Goal: Task Accomplishment & Management: Manage account settings

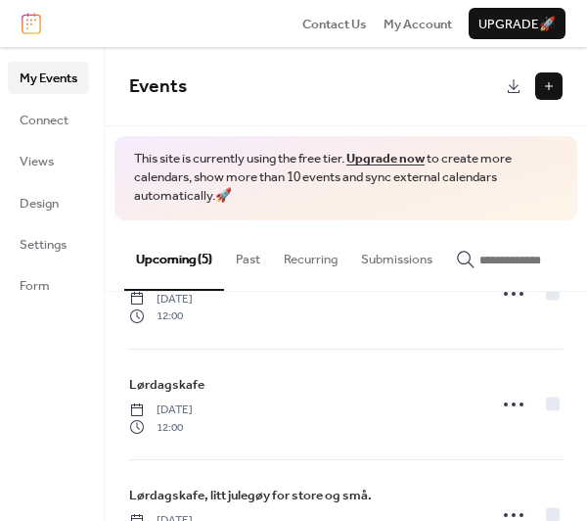
scroll to position [196, 0]
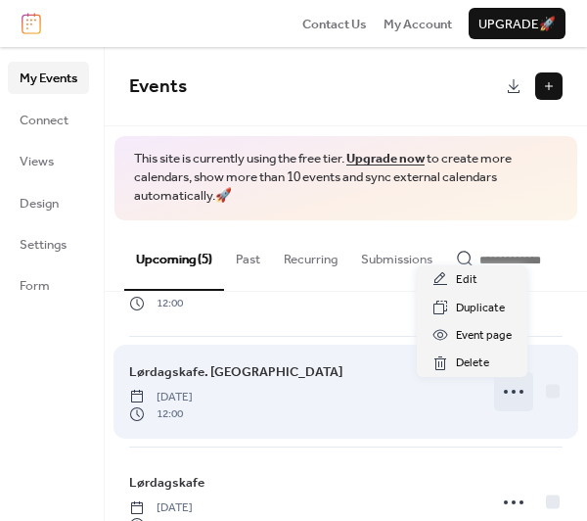
click at [504, 396] on icon at bounding box center [513, 391] width 31 height 31
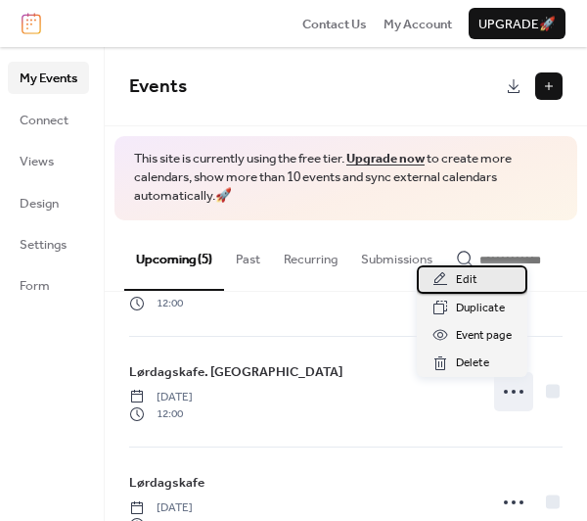
click at [462, 277] on span "Edit" at bounding box center [467, 280] width 22 height 20
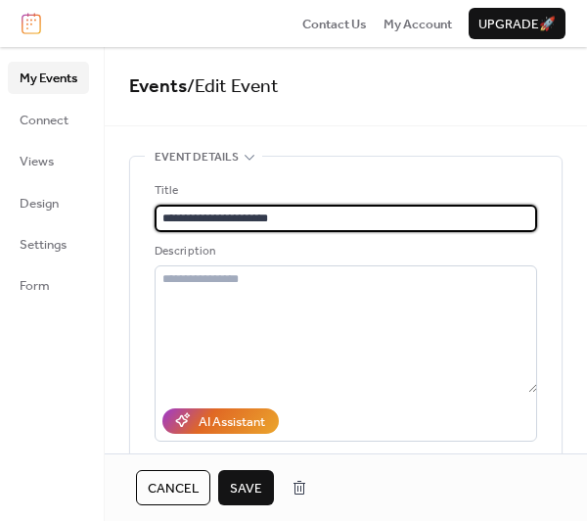
type input "**********"
click at [251, 487] on span "Save" at bounding box center [246, 489] width 32 height 20
click at [251, 487] on div "Cancel Save" at bounding box center [226, 487] width 181 height 35
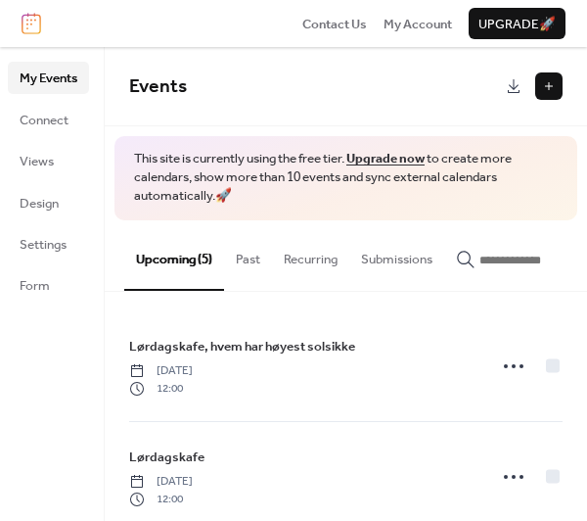
scroll to position [98, 0]
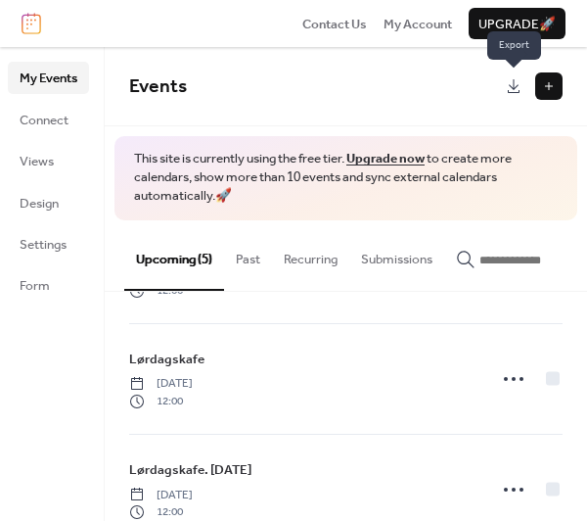
click at [510, 87] on link at bounding box center [513, 85] width 27 height 27
click at [407, 79] on span "Events" at bounding box center [314, 87] width 371 height 39
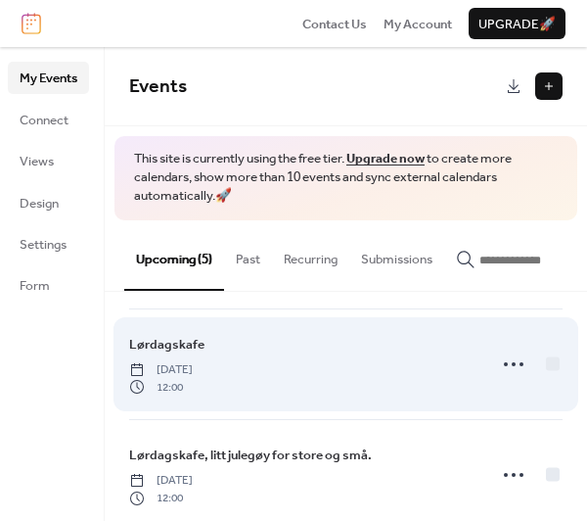
scroll to position [366, 0]
